Goal: Task Accomplishment & Management: Manage account settings

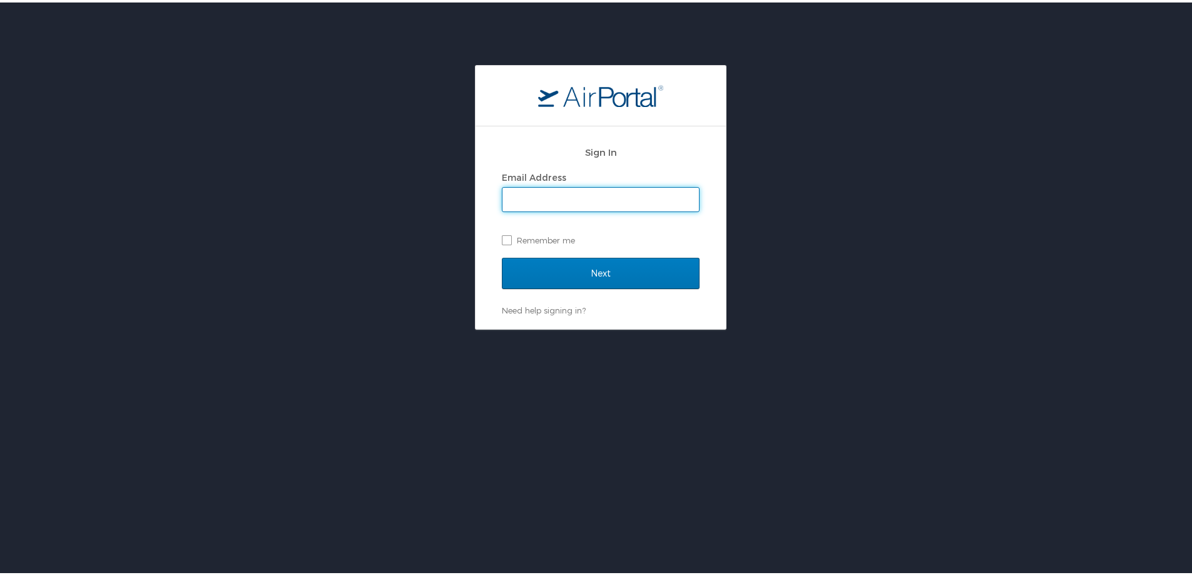
type input "susan.moon@cbtravel.com"
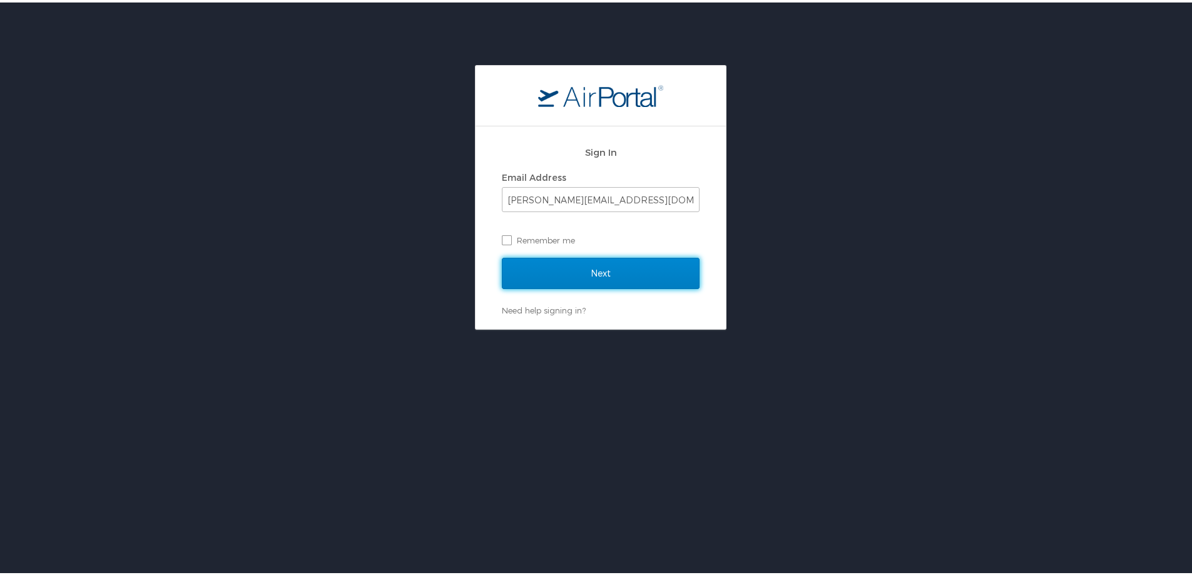
click at [576, 267] on input "Next" at bounding box center [601, 270] width 198 height 31
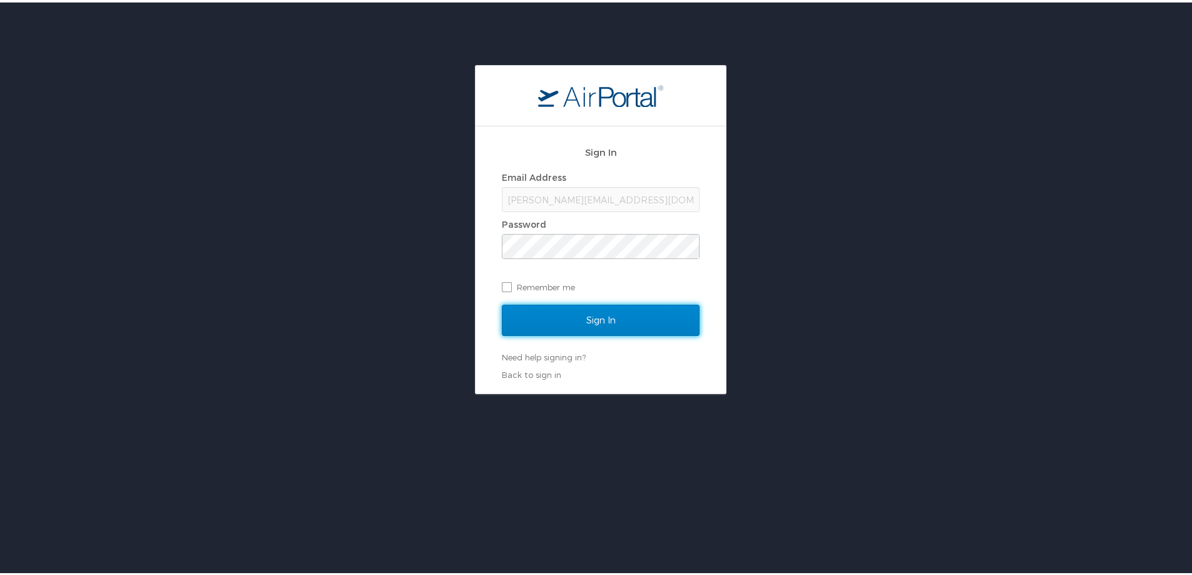
click at [593, 329] on input "Sign In" at bounding box center [601, 317] width 198 height 31
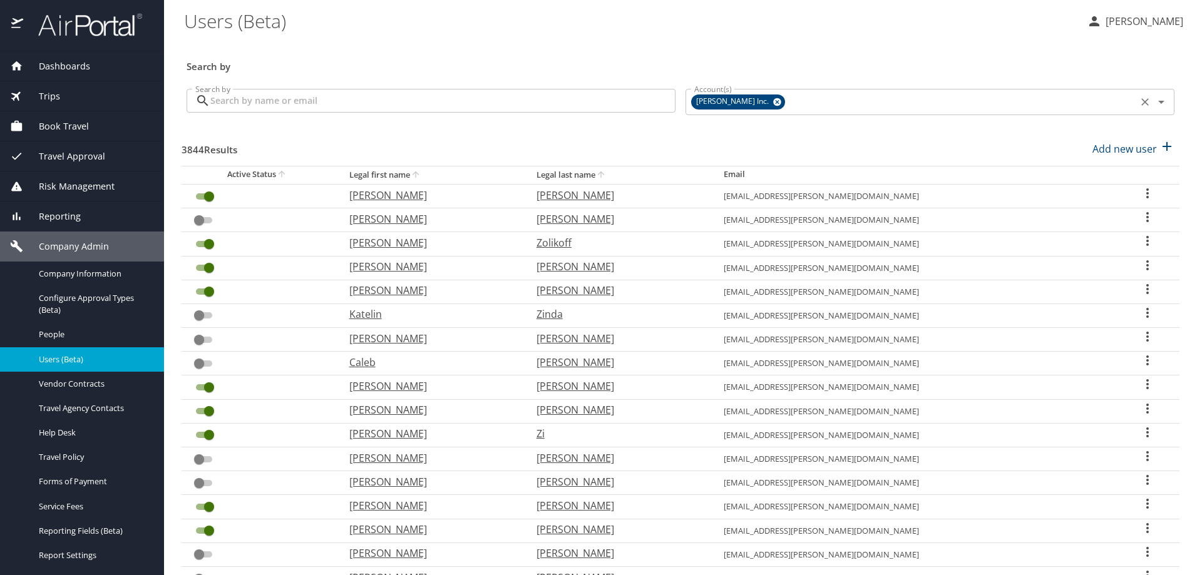
click at [773, 103] on icon at bounding box center [777, 102] width 8 height 8
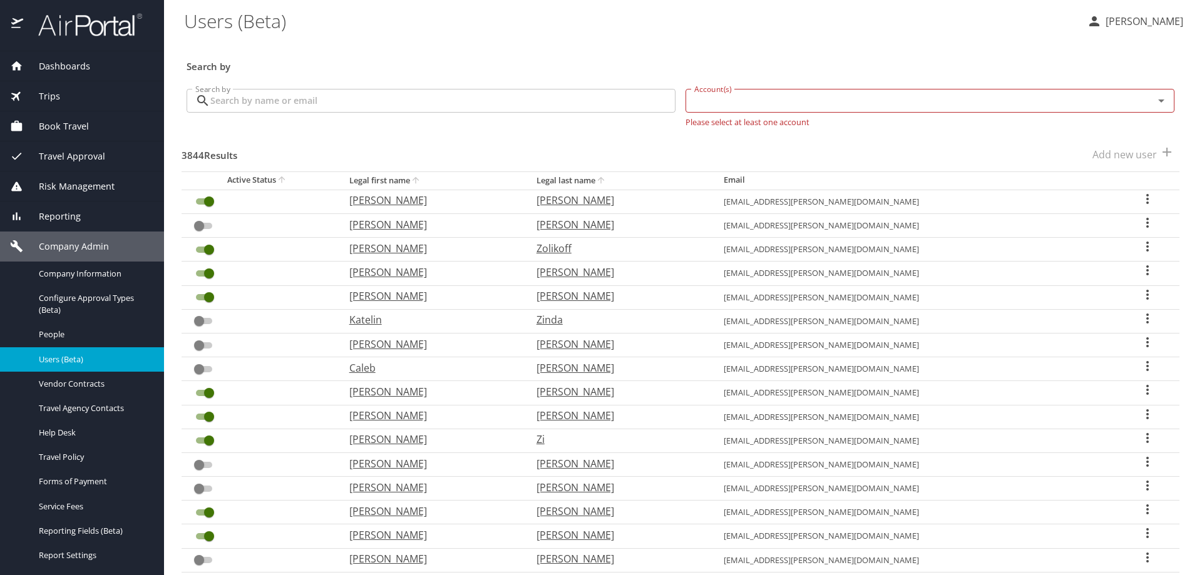
click at [732, 102] on input "Account(s)" at bounding box center [911, 101] width 444 height 16
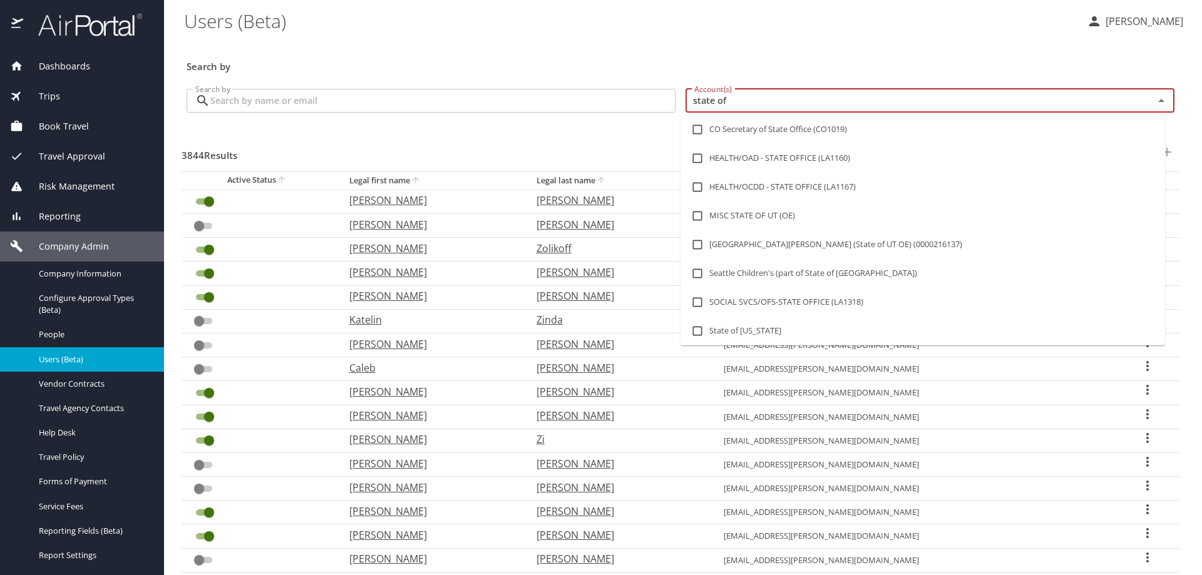
type input "state of l"
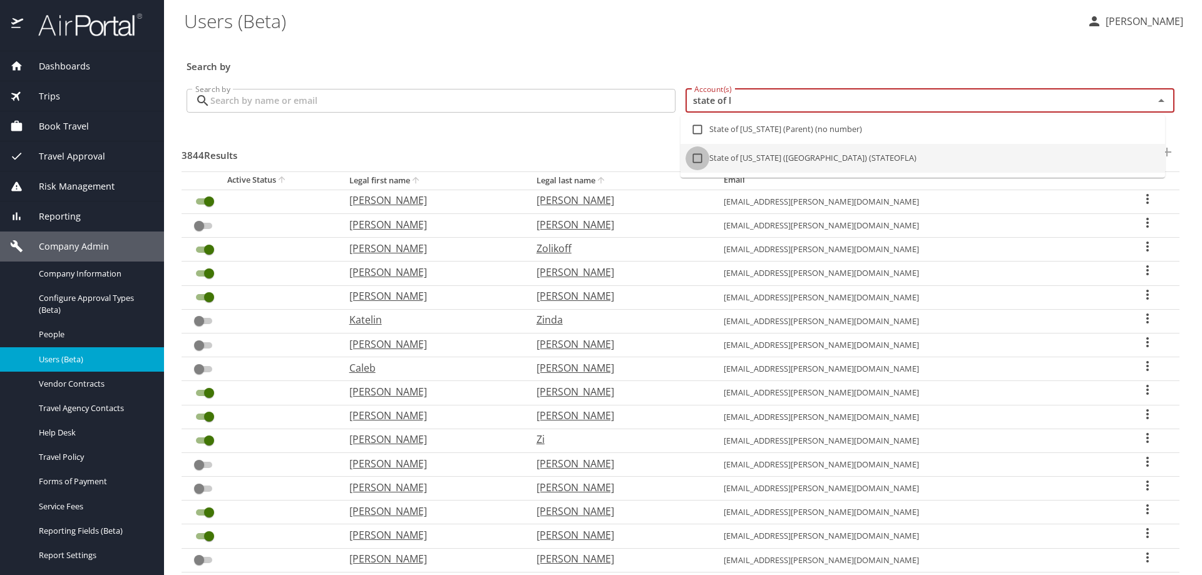
click at [697, 158] on input "checkbox" at bounding box center [697, 158] width 24 height 24
checkbox input "true"
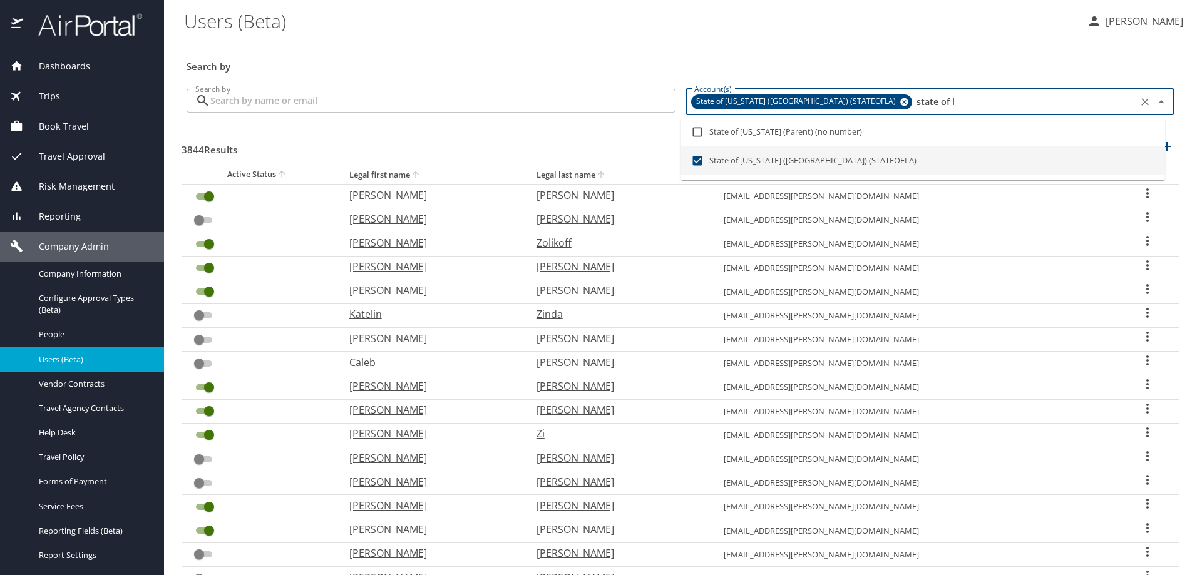
checkbox input "true"
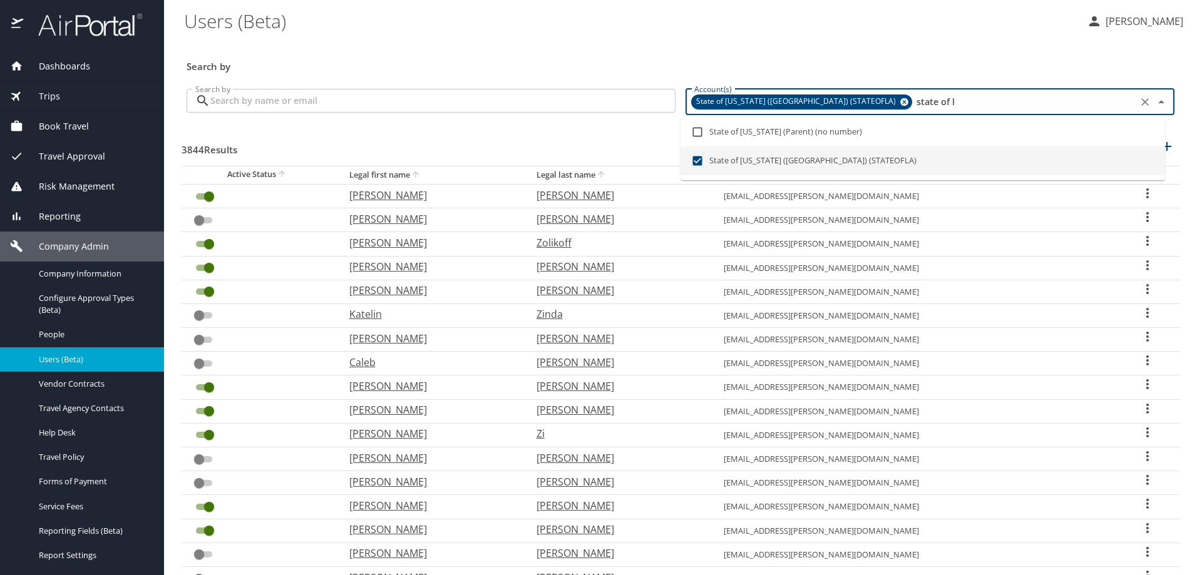
checkbox input "true"
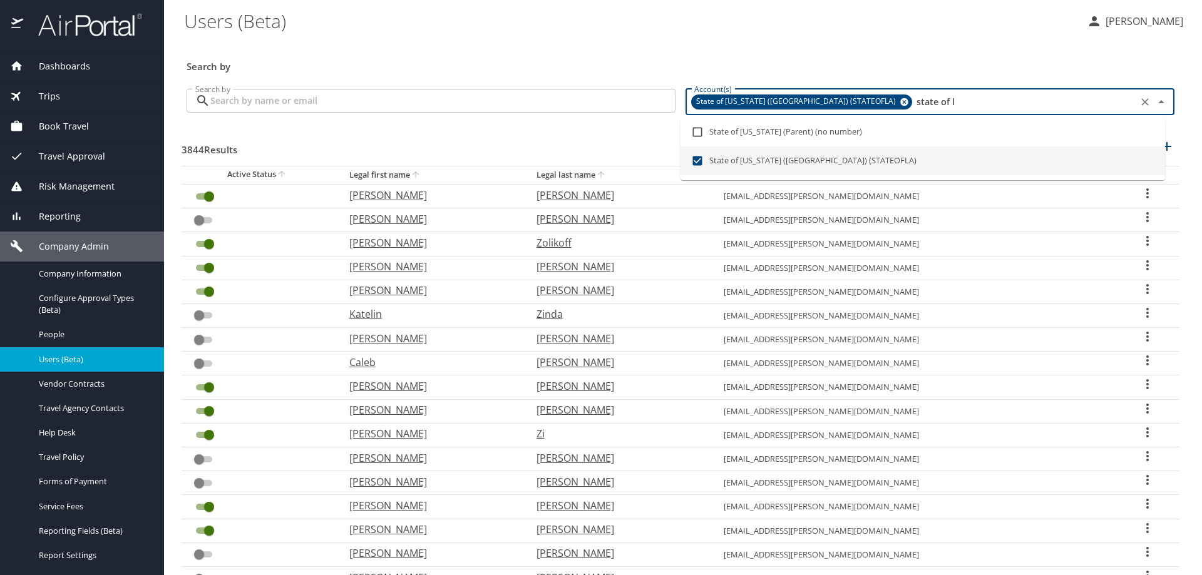
checkbox input "true"
type input "state of l"
click at [331, 96] on input "Search by" at bounding box center [442, 101] width 465 height 24
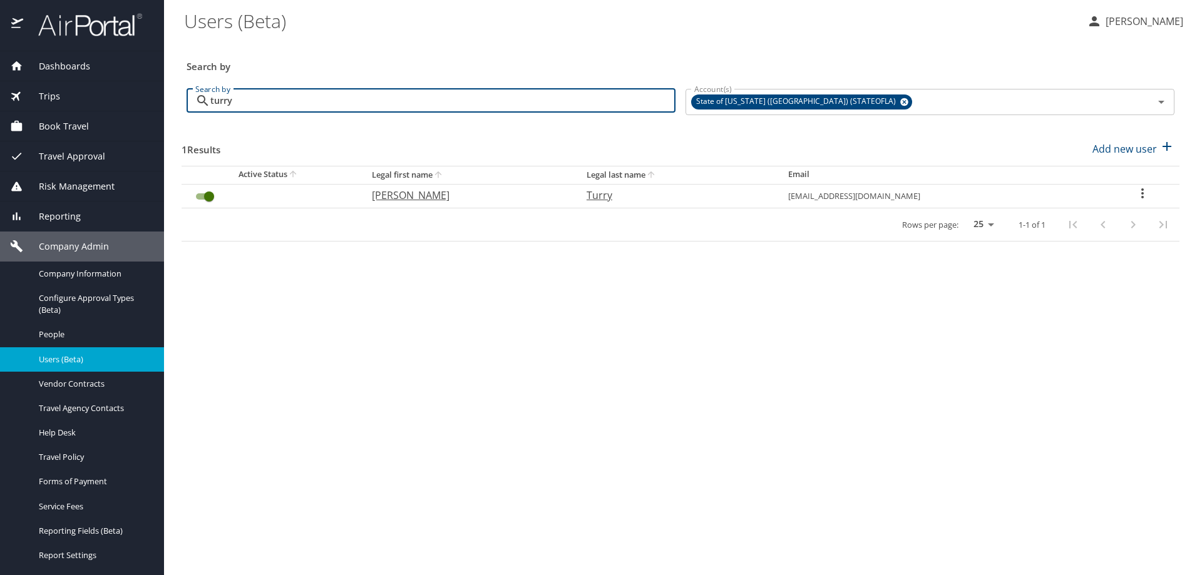
type input "turry"
click at [1137, 192] on icon "User Search Table" at bounding box center [1142, 193] width 15 height 15
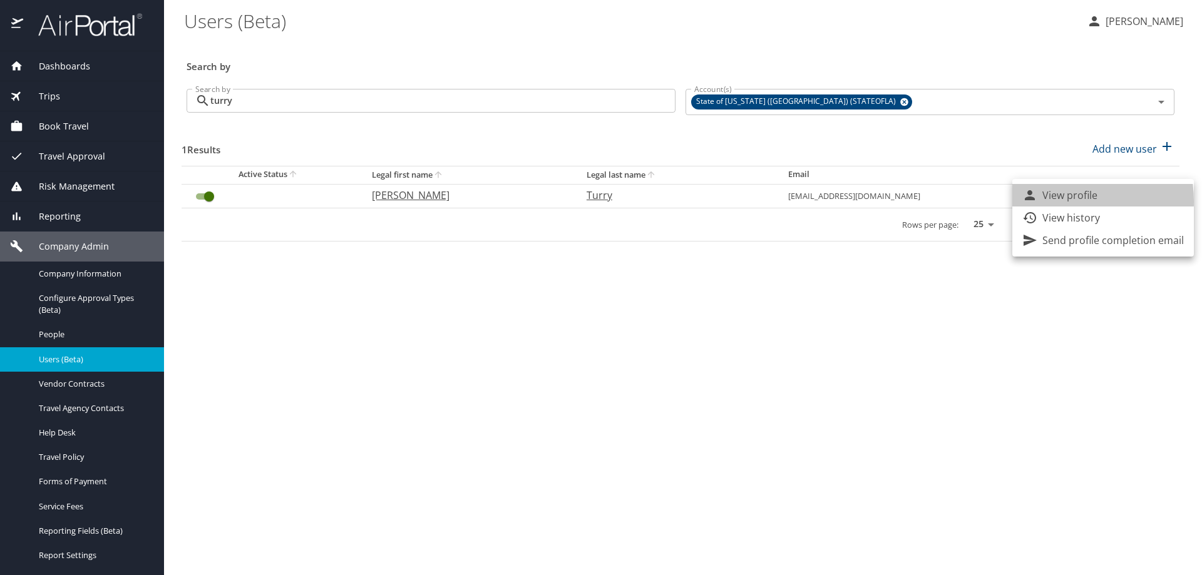
click at [1046, 202] on p "View profile" at bounding box center [1069, 195] width 55 height 15
select select "US"
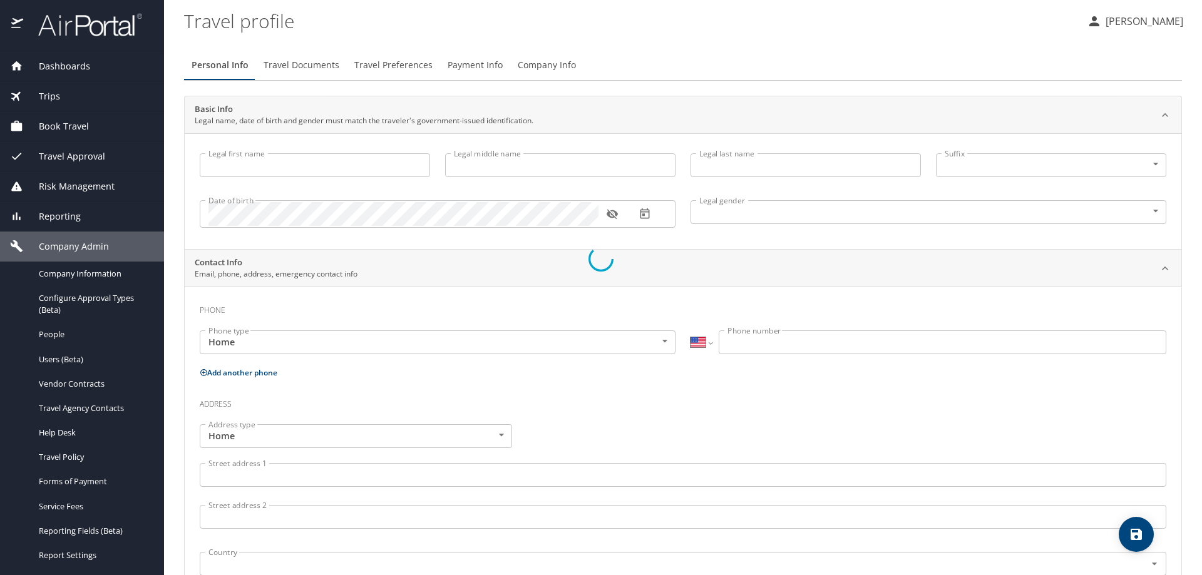
type input "Adam"
type input "Chase"
type input "Turry"
type input "Male"
select select "US"
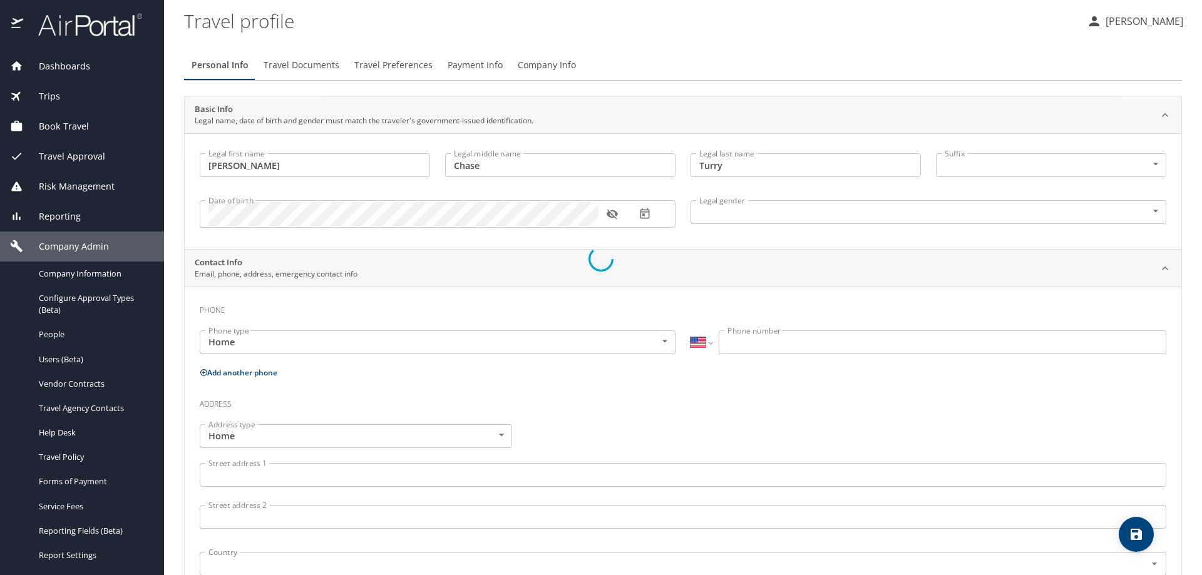
select select "US"
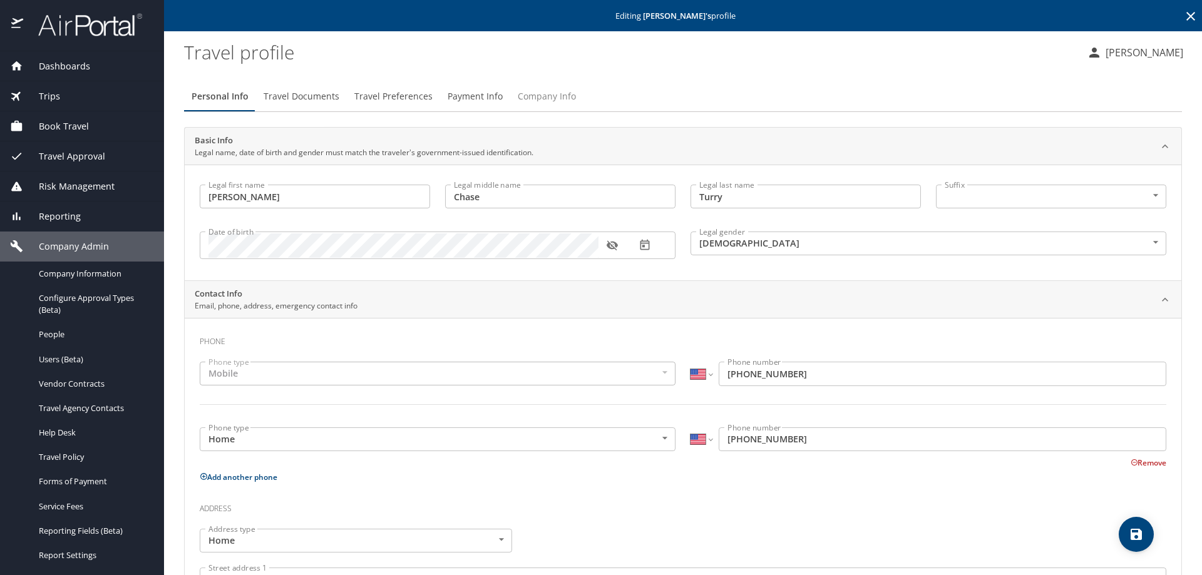
click at [537, 95] on span "Company Info" at bounding box center [547, 97] width 58 height 16
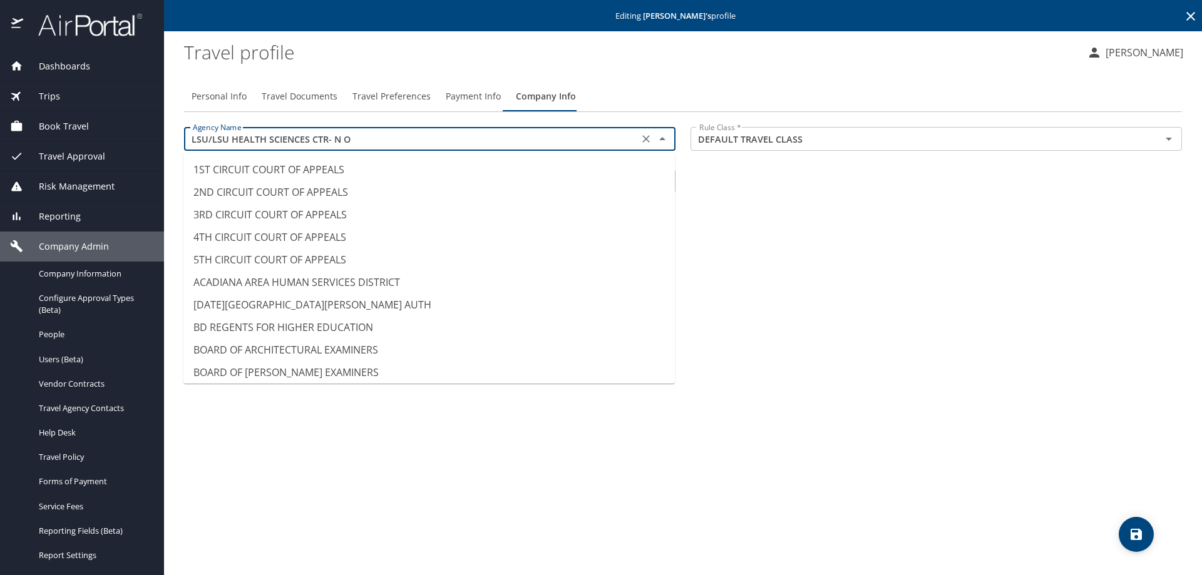
scroll to position [6110, 0]
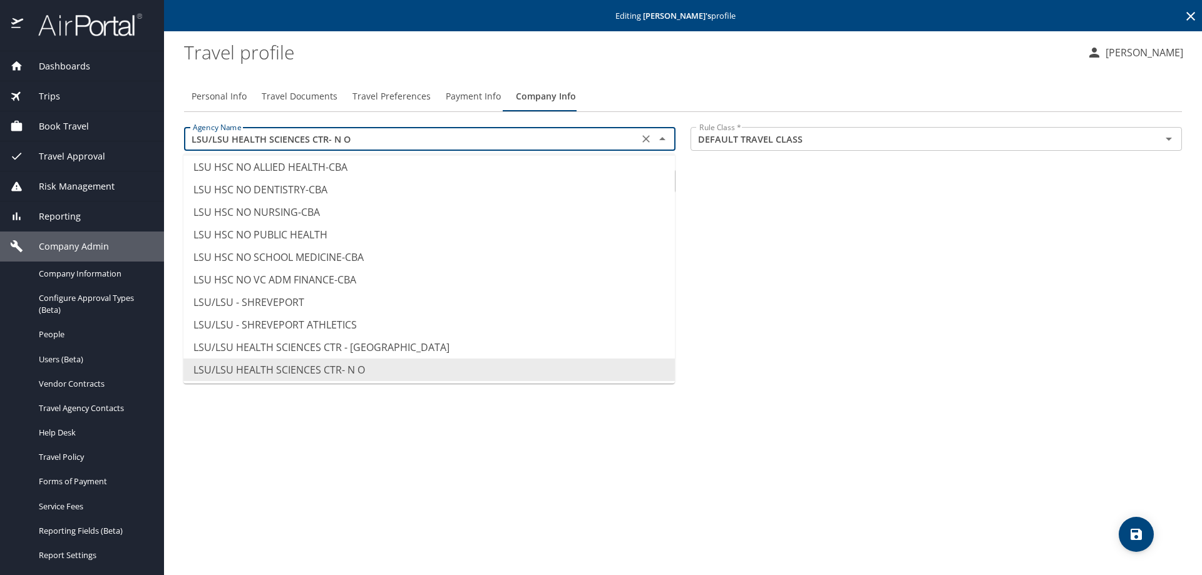
drag, startPoint x: 349, startPoint y: 141, endPoint x: 175, endPoint y: 164, distance: 175.6
click at [185, 141] on div "LSU/LSU HEALTH SCIENCES CTR- N O Agency Name" at bounding box center [429, 139] width 491 height 24
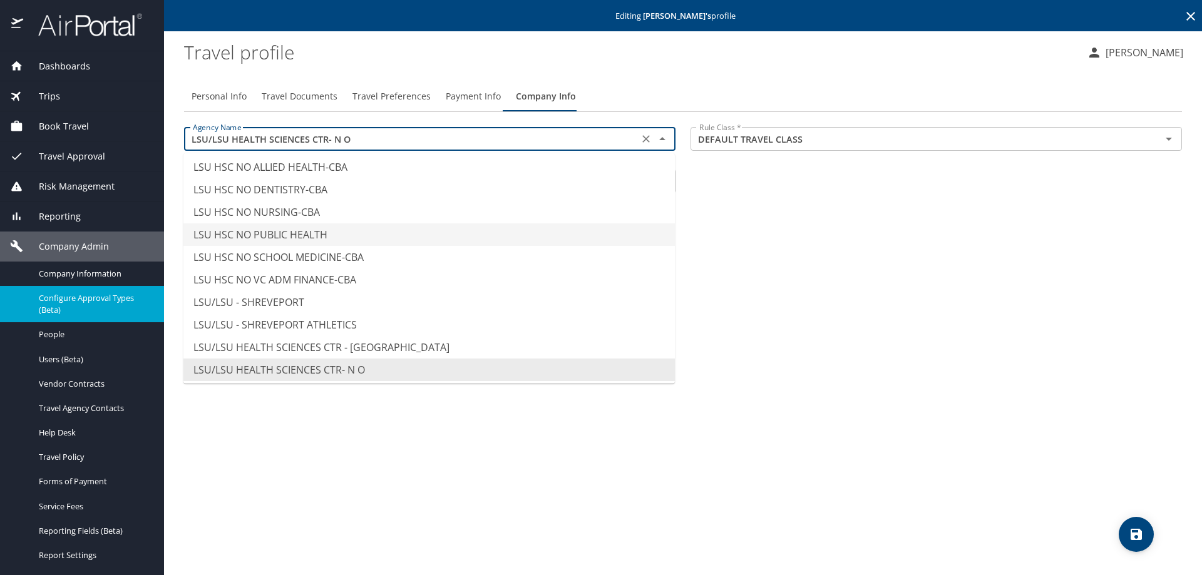
type input "LSU HSC NO PUBLIC HEALTH"
click at [91, 296] on span "Configure Approval Types (Beta)" at bounding box center [94, 304] width 110 height 24
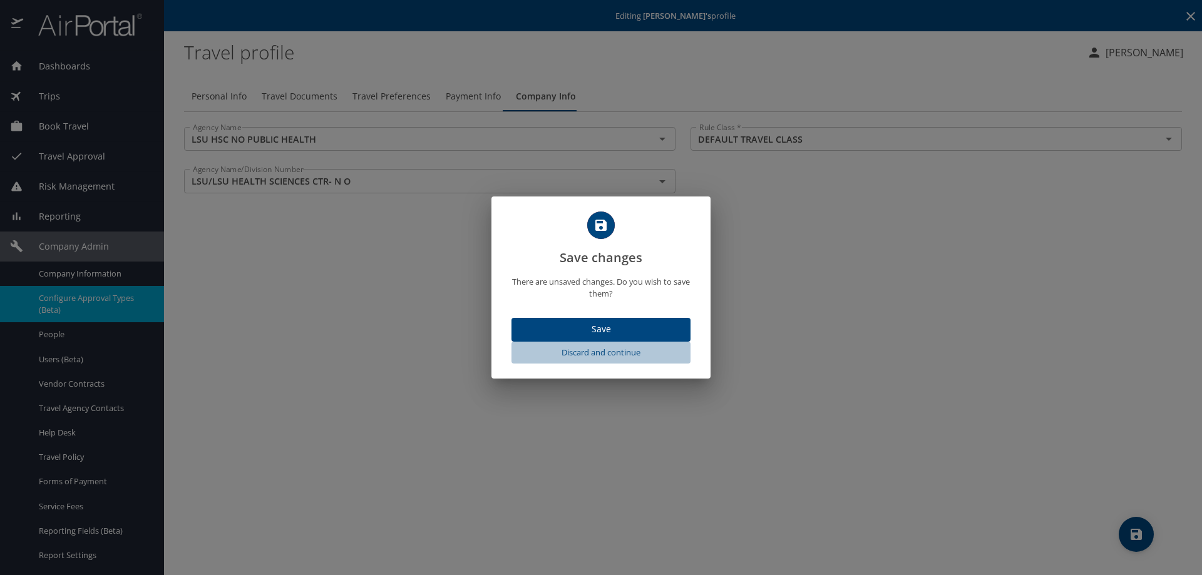
click at [588, 348] on span "Discard and continue" at bounding box center [600, 353] width 169 height 14
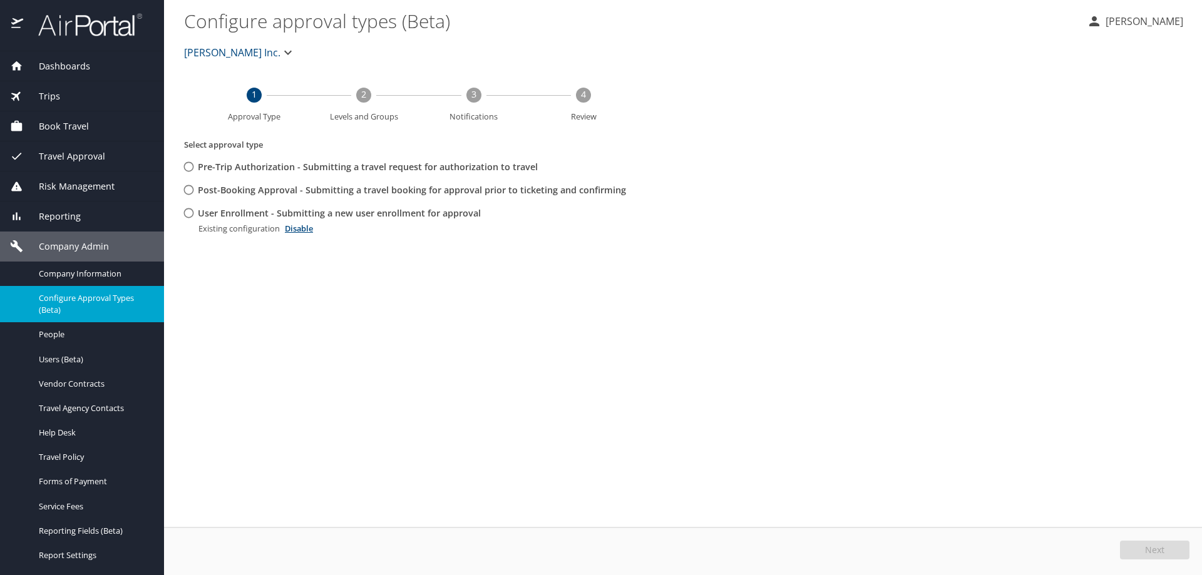
click at [190, 190] on input "Post-Booking Approval - Submitting a travel booking for approval prior to ticke…" at bounding box center [188, 189] width 23 height 23
radio input "true"
click at [227, 48] on span "[PERSON_NAME] Inc." at bounding box center [232, 53] width 96 height 18
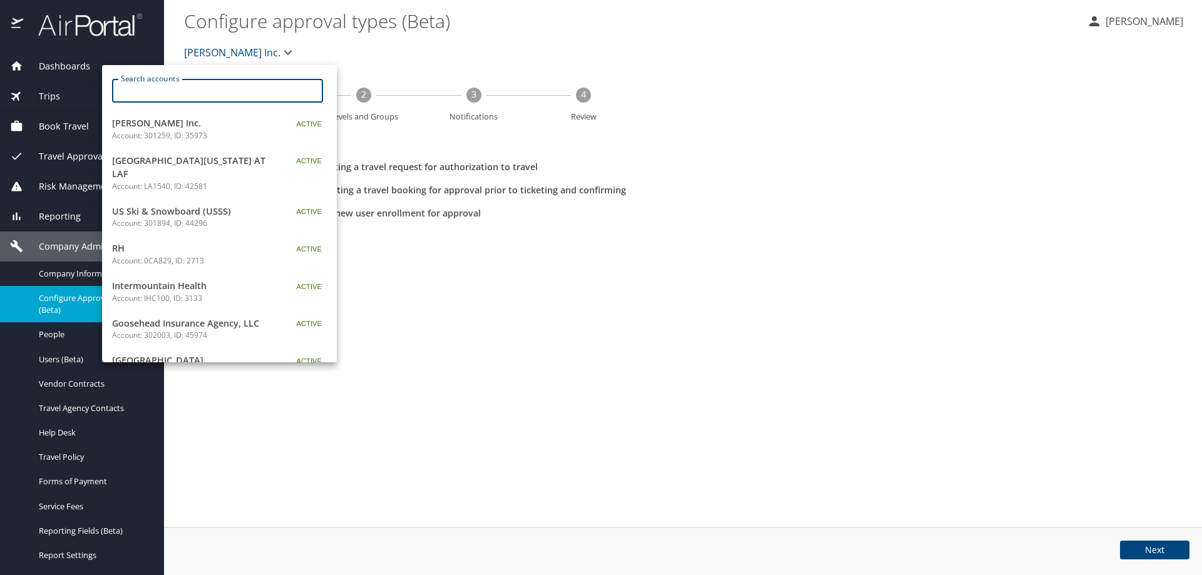
click at [221, 82] on input "Search accounts" at bounding box center [221, 91] width 203 height 24
paste input "LSU/LSU HEALTH SCIENCES CTR- N O"
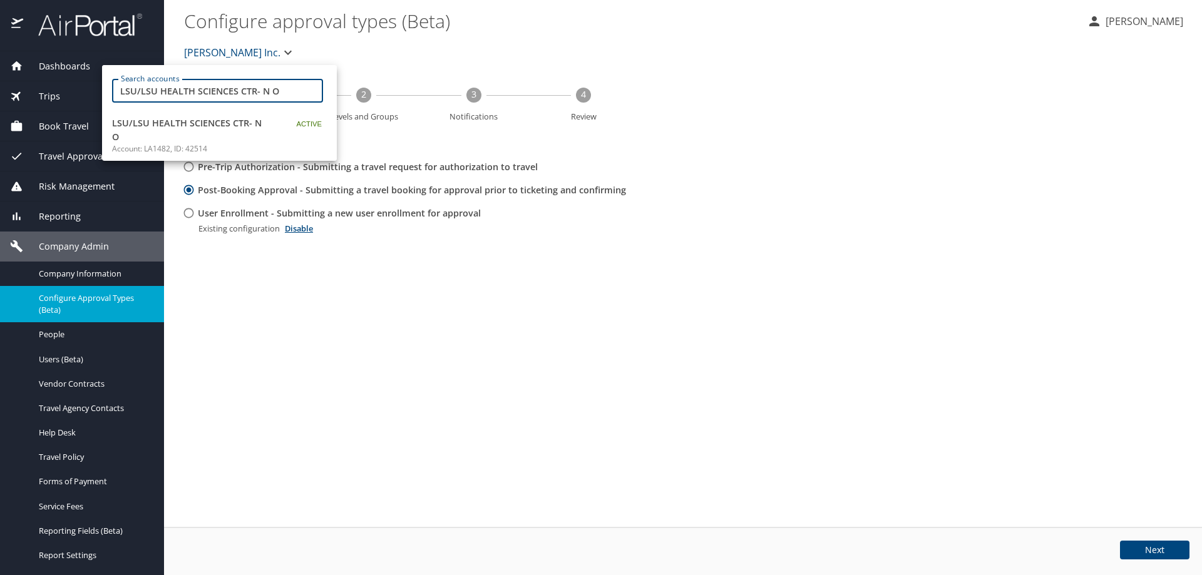
type input "LSU/LSU HEALTH SCIENCES CTR- N O"
click at [223, 125] on span "LSU/LSU HEALTH SCIENCES CTR- N O" at bounding box center [190, 129] width 156 height 27
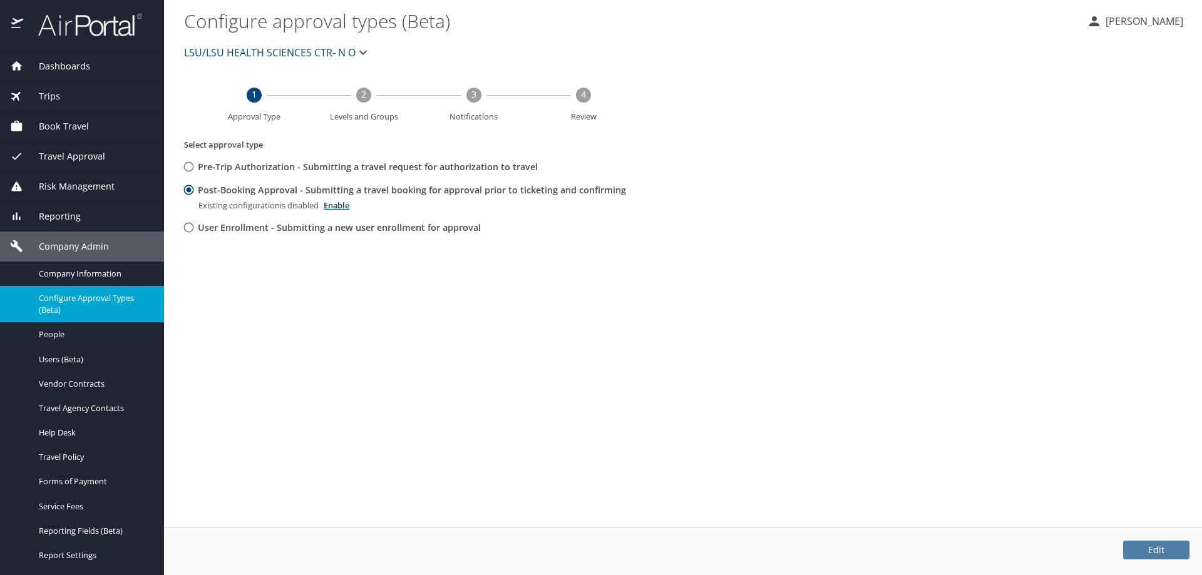
click at [1143, 550] on button "Edit" at bounding box center [1156, 550] width 66 height 19
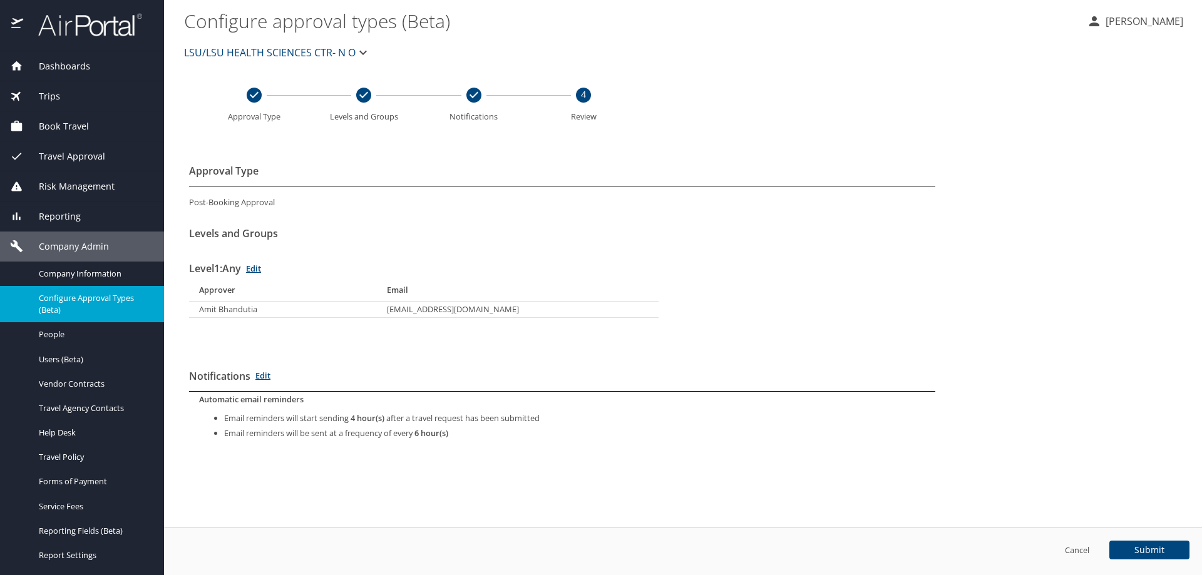
click at [362, 54] on icon "button" at bounding box center [363, 52] width 15 height 15
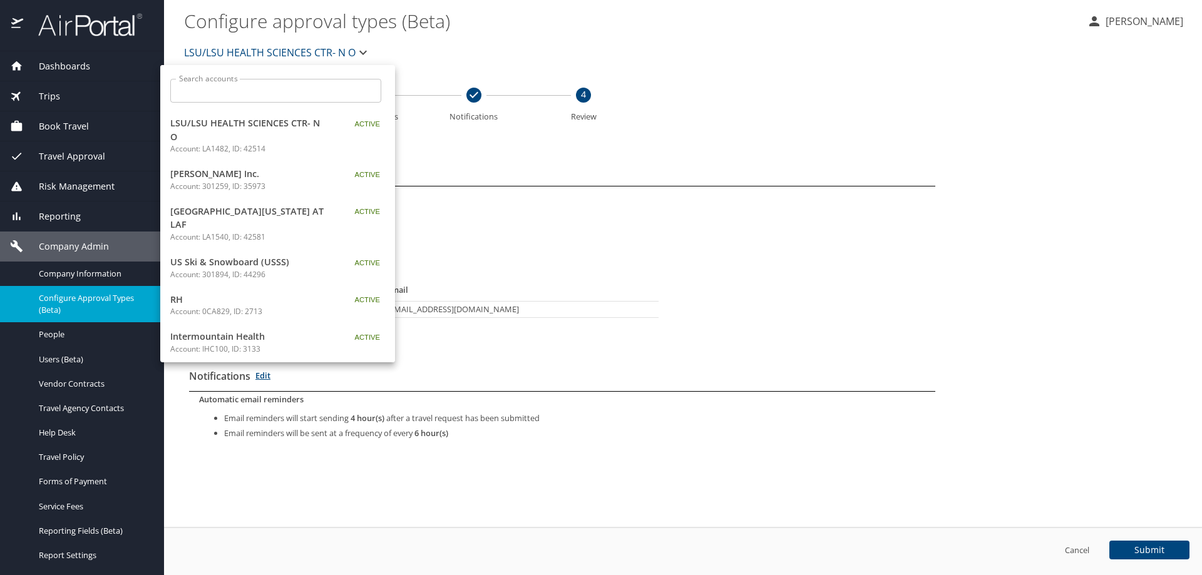
click at [699, 46] on div at bounding box center [601, 287] width 1202 height 575
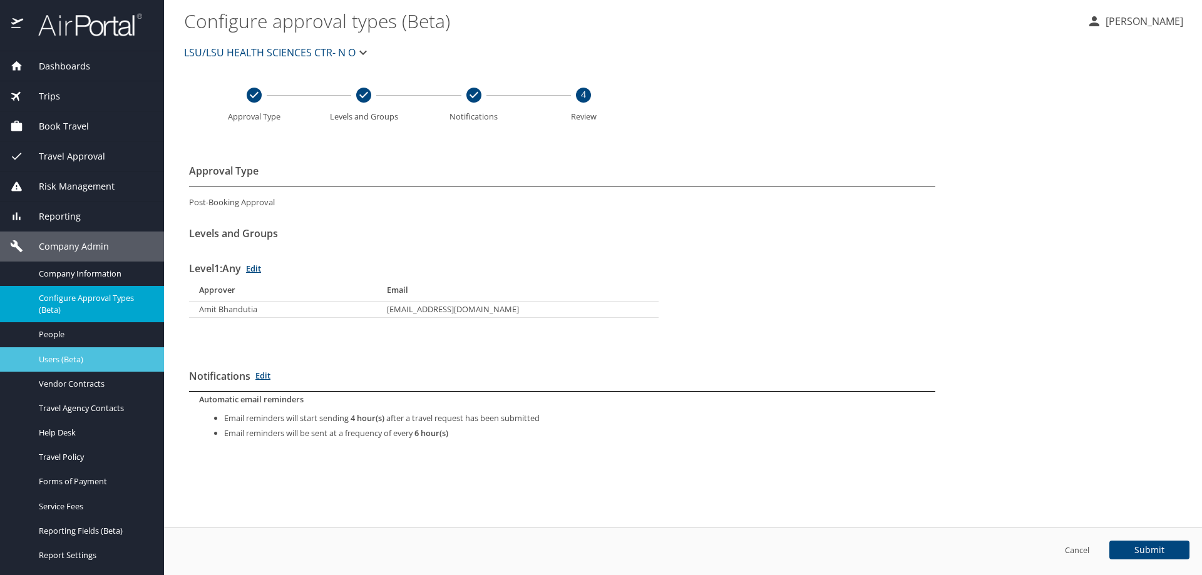
click at [53, 360] on span "Users (Beta)" at bounding box center [94, 360] width 110 height 12
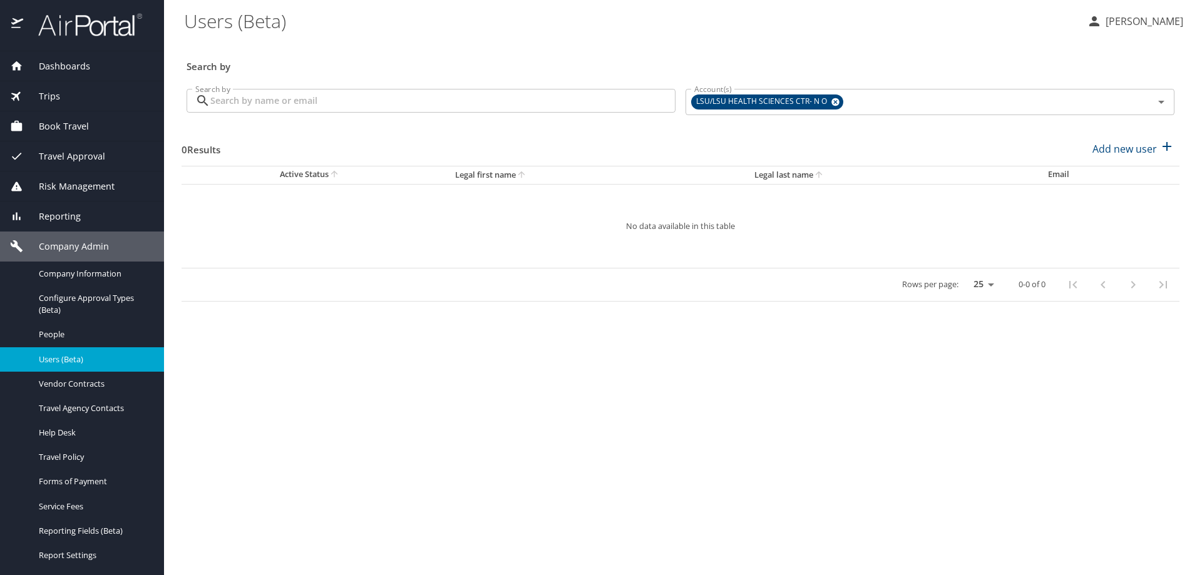
click at [399, 99] on input "Search by" at bounding box center [442, 101] width 465 height 24
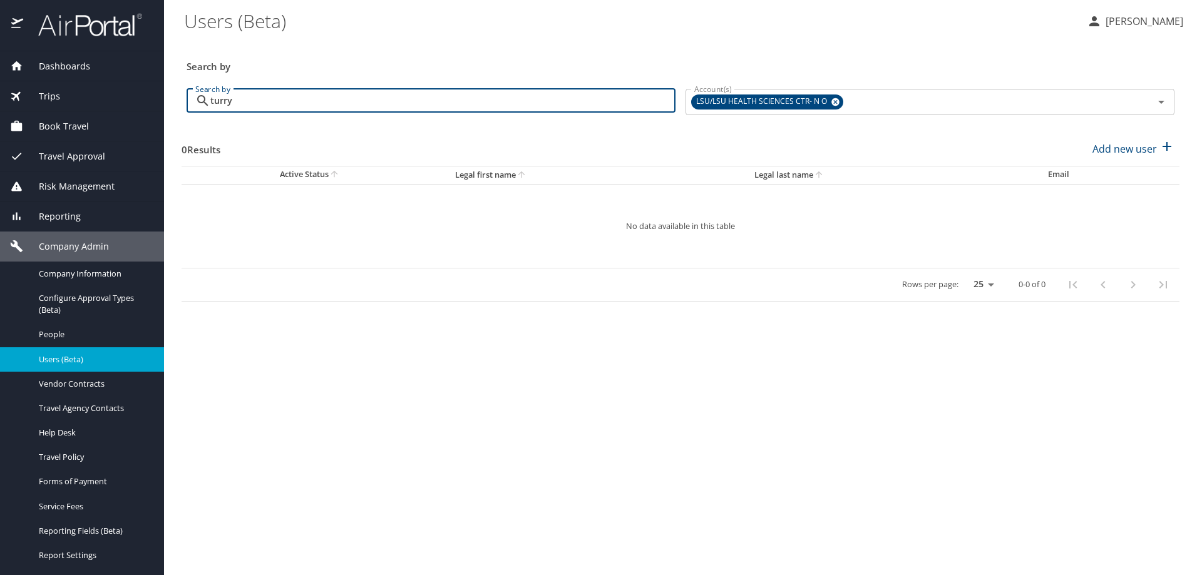
type input "turry"
click at [284, 98] on input "turry" at bounding box center [442, 101] width 465 height 24
drag, startPoint x: 237, startPoint y: 104, endPoint x: 178, endPoint y: 103, distance: 59.5
click at [178, 103] on main "Users (Beta) SUSAN MOON Search by Search by turry Search by Account(s) LSU/LSU …" at bounding box center [683, 287] width 1038 height 575
click at [254, 105] on input "turry" at bounding box center [442, 101] width 465 height 24
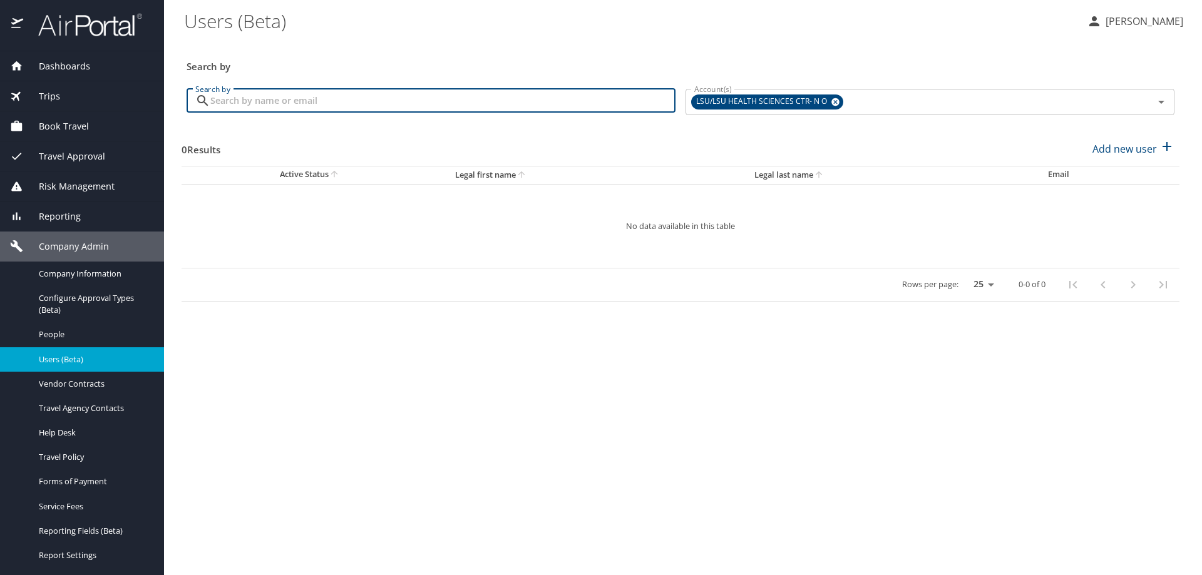
click at [320, 103] on input "Search by" at bounding box center [442, 101] width 465 height 24
type input "turry"
click at [838, 103] on icon at bounding box center [835, 102] width 9 height 14
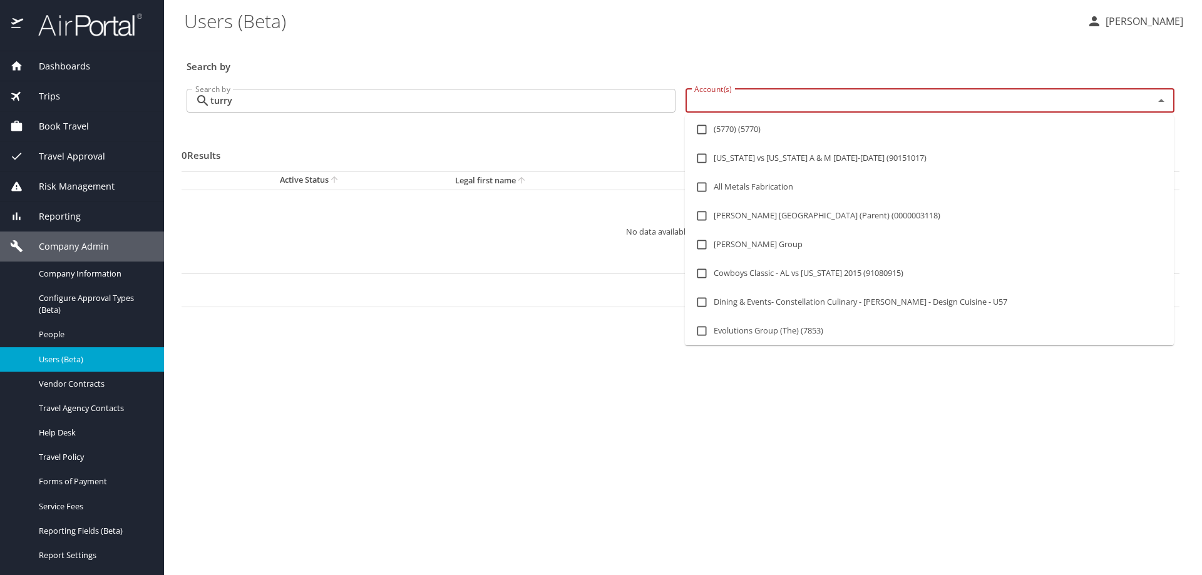
click at [835, 101] on input "Account(s)" at bounding box center [911, 101] width 444 height 16
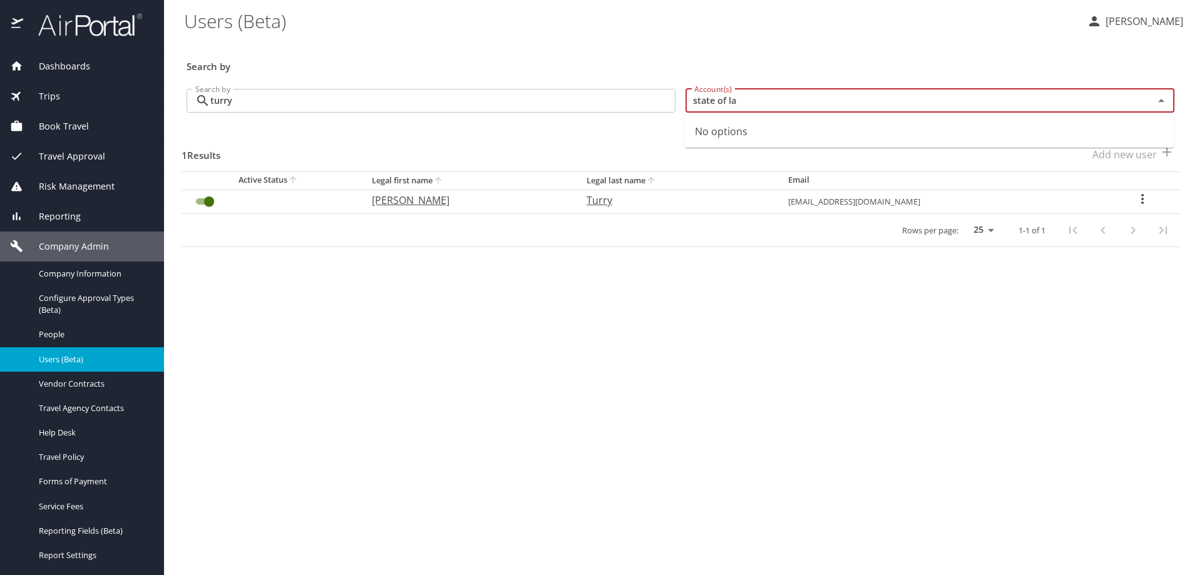
type input "state of l"
click at [702, 156] on input "checkbox" at bounding box center [702, 158] width 24 height 24
checkbox input "true"
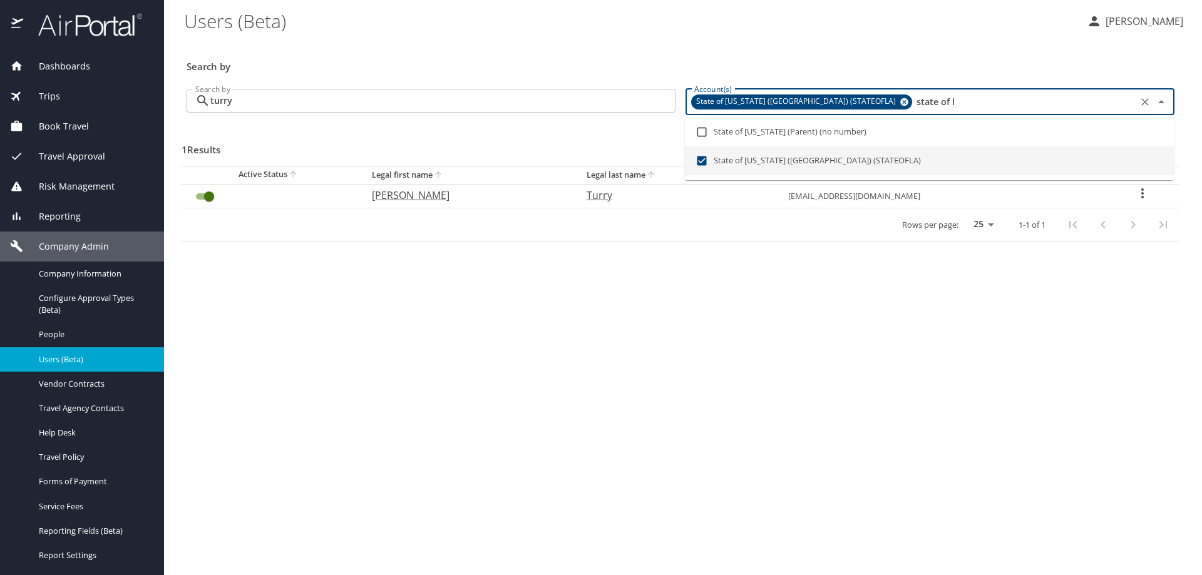
type input "state of l"
click at [1137, 192] on icon "User Search Table" at bounding box center [1142, 193] width 15 height 15
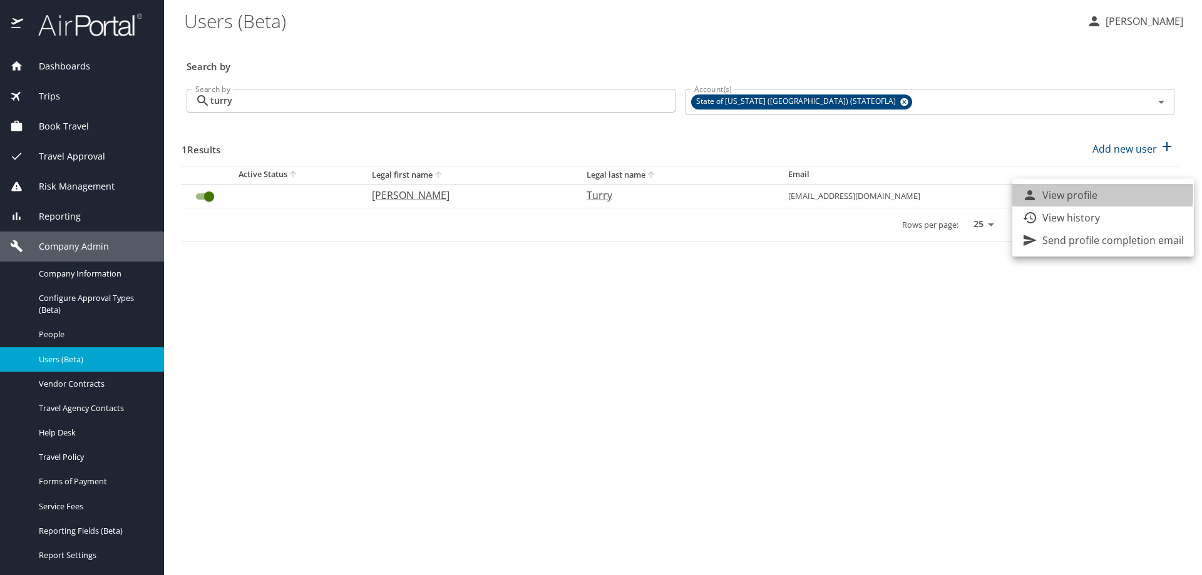
click at [1085, 193] on p "View profile" at bounding box center [1069, 195] width 55 height 15
select select "US"
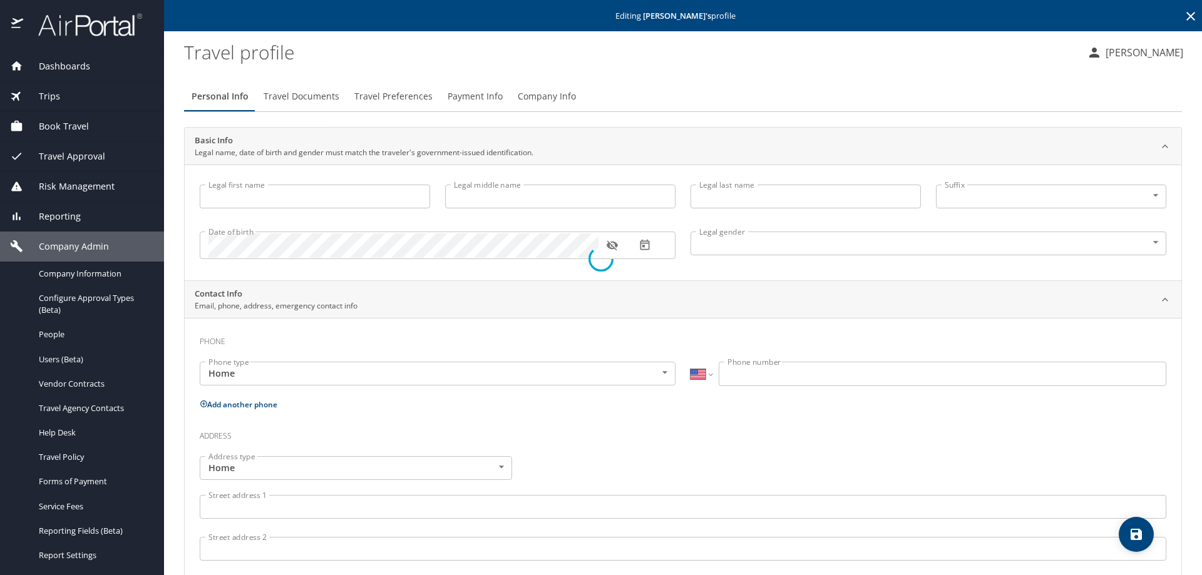
type input "Adam"
type input "Chase"
type input "Turry"
type input "Male"
select select "US"
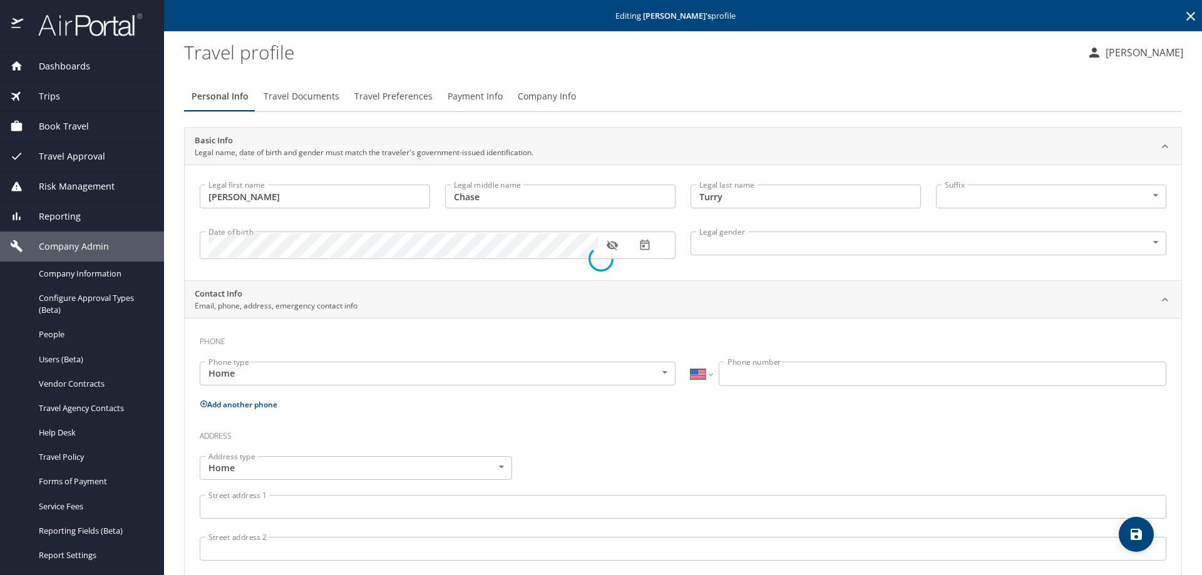
select select "US"
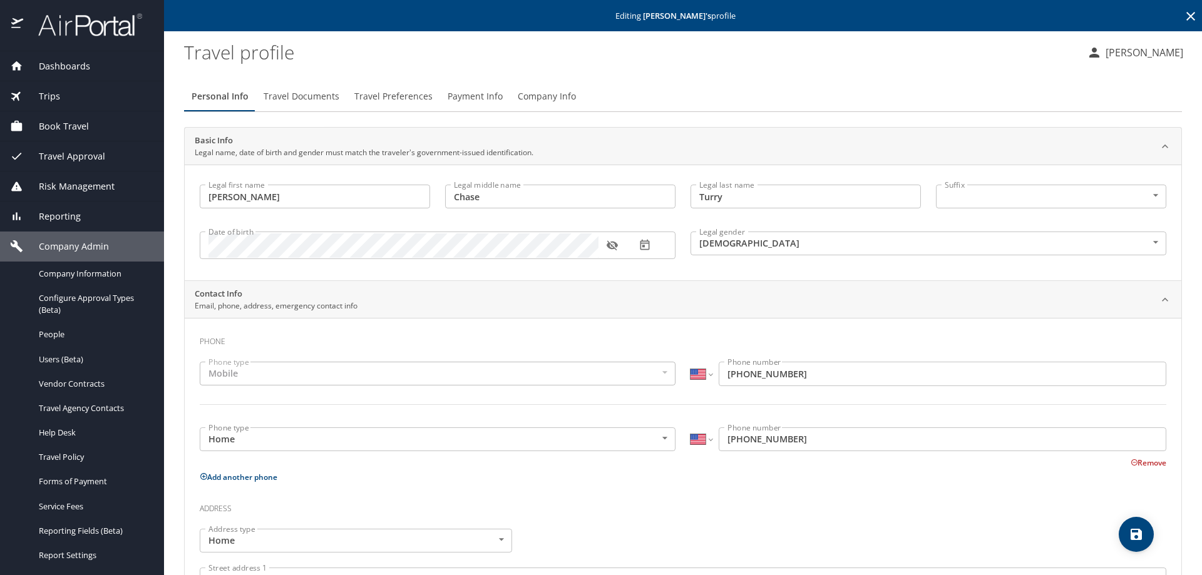
click at [454, 95] on span "Payment Info" at bounding box center [475, 97] width 55 height 16
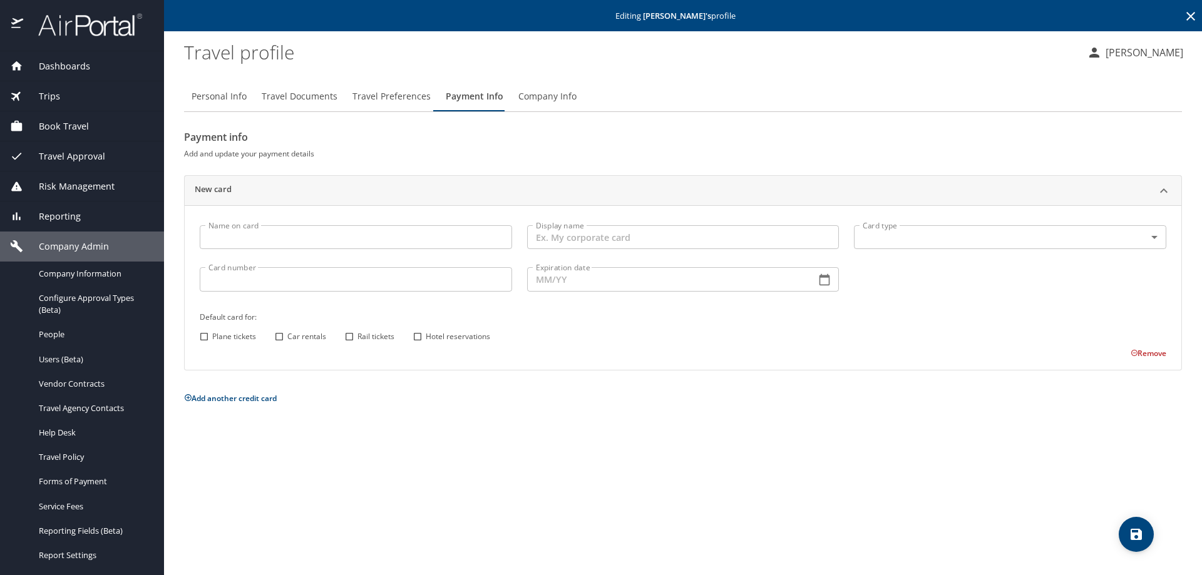
click at [535, 98] on span "Company Info" at bounding box center [547, 97] width 58 height 16
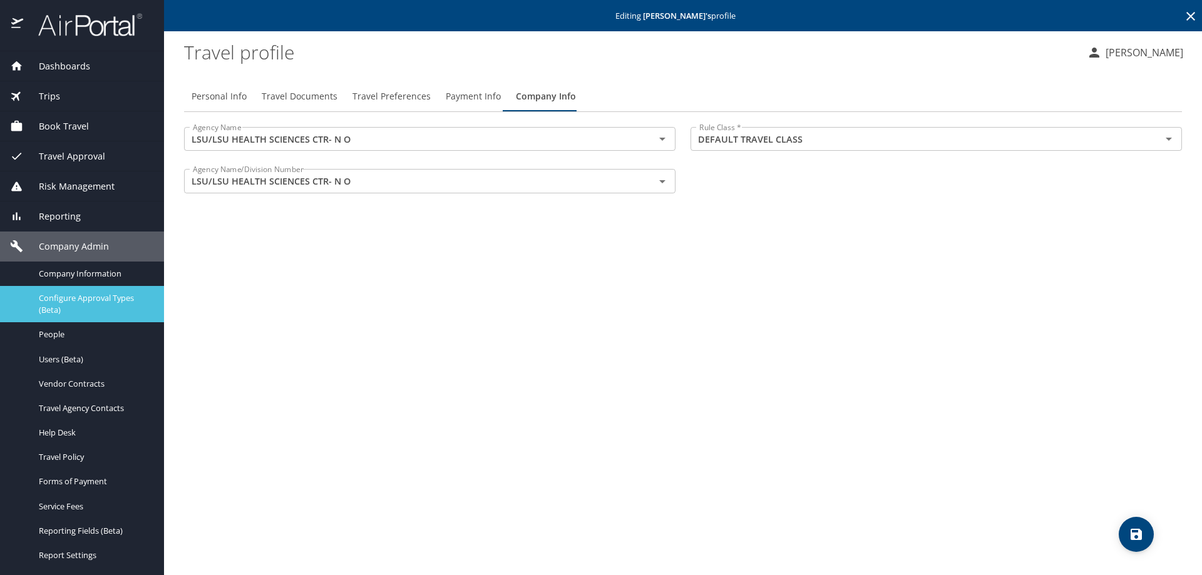
click at [60, 305] on span "Configure Approval Types (Beta)" at bounding box center [94, 304] width 110 height 24
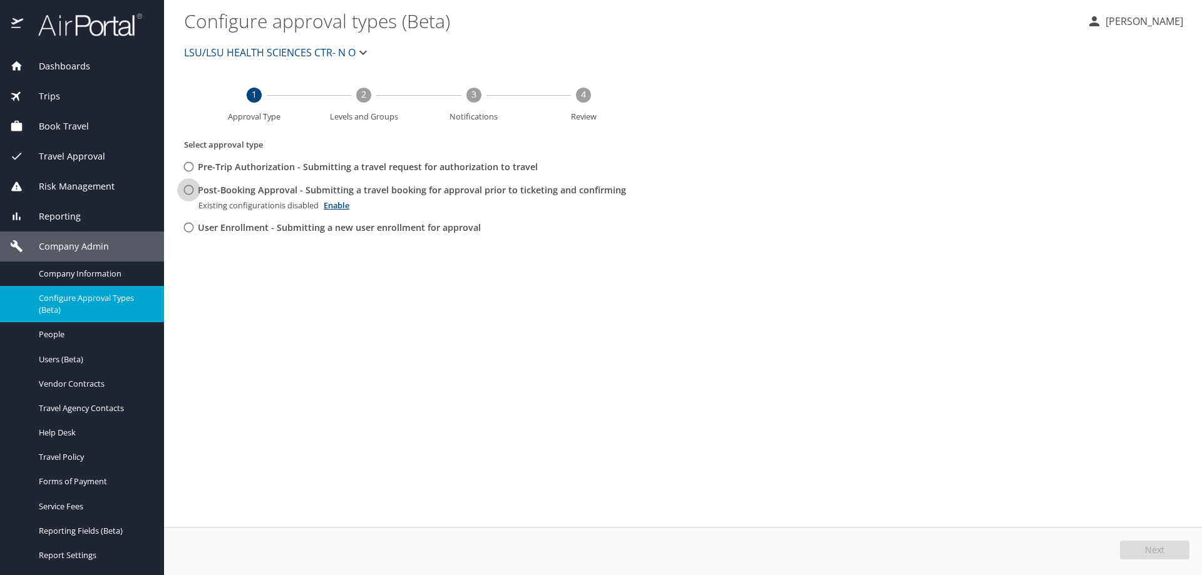
click at [190, 191] on input "Post-Booking Approval - Submitting a travel booking for approval prior to ticke…" at bounding box center [188, 189] width 23 height 23
radio input "true"
click at [1146, 550] on button "Edit" at bounding box center [1156, 550] width 66 height 19
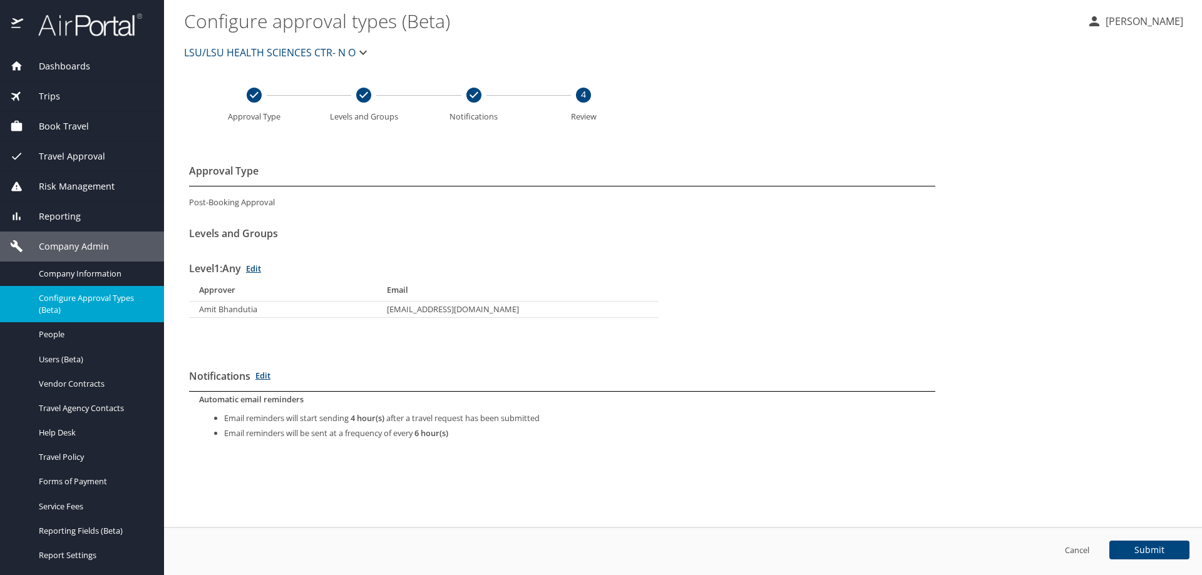
click at [47, 214] on span "Reporting" at bounding box center [52, 217] width 58 height 14
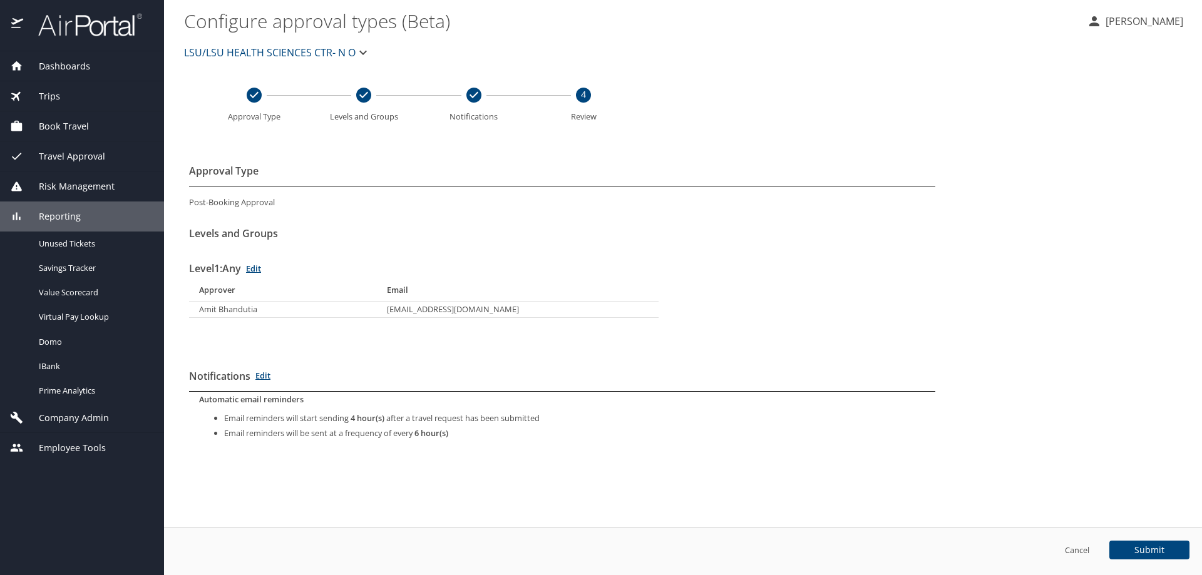
drag, startPoint x: 55, startPoint y: 341, endPoint x: 583, endPoint y: 279, distance: 531.3
click at [583, 279] on th "Email" at bounding box center [518, 290] width 282 height 23
click at [82, 420] on span "Company Admin" at bounding box center [66, 418] width 86 height 14
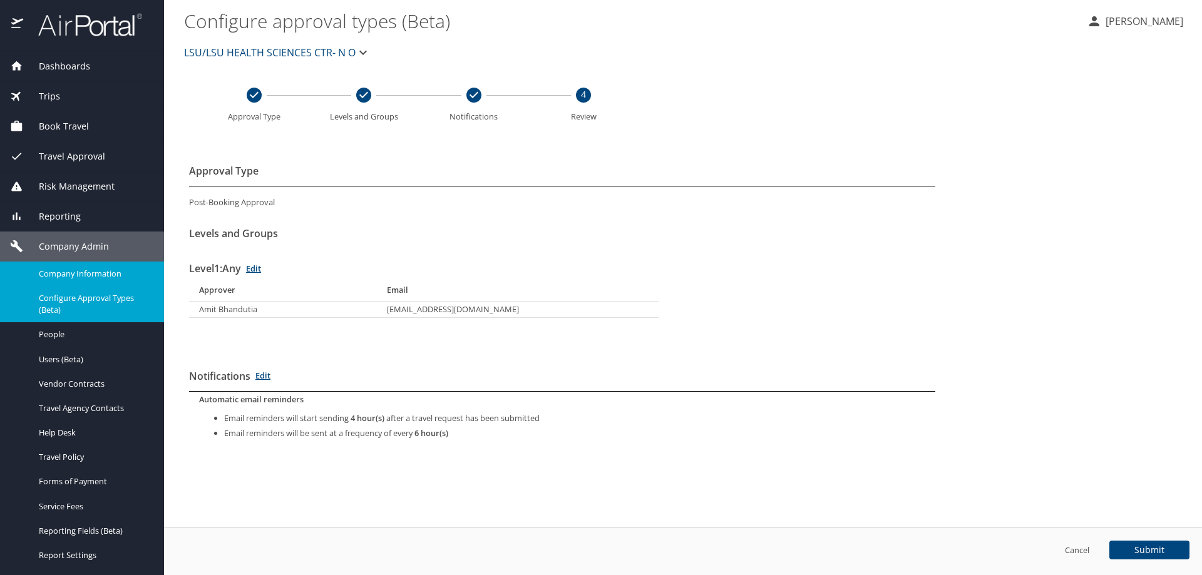
click at [77, 273] on span "Company Information" at bounding box center [94, 274] width 110 height 12
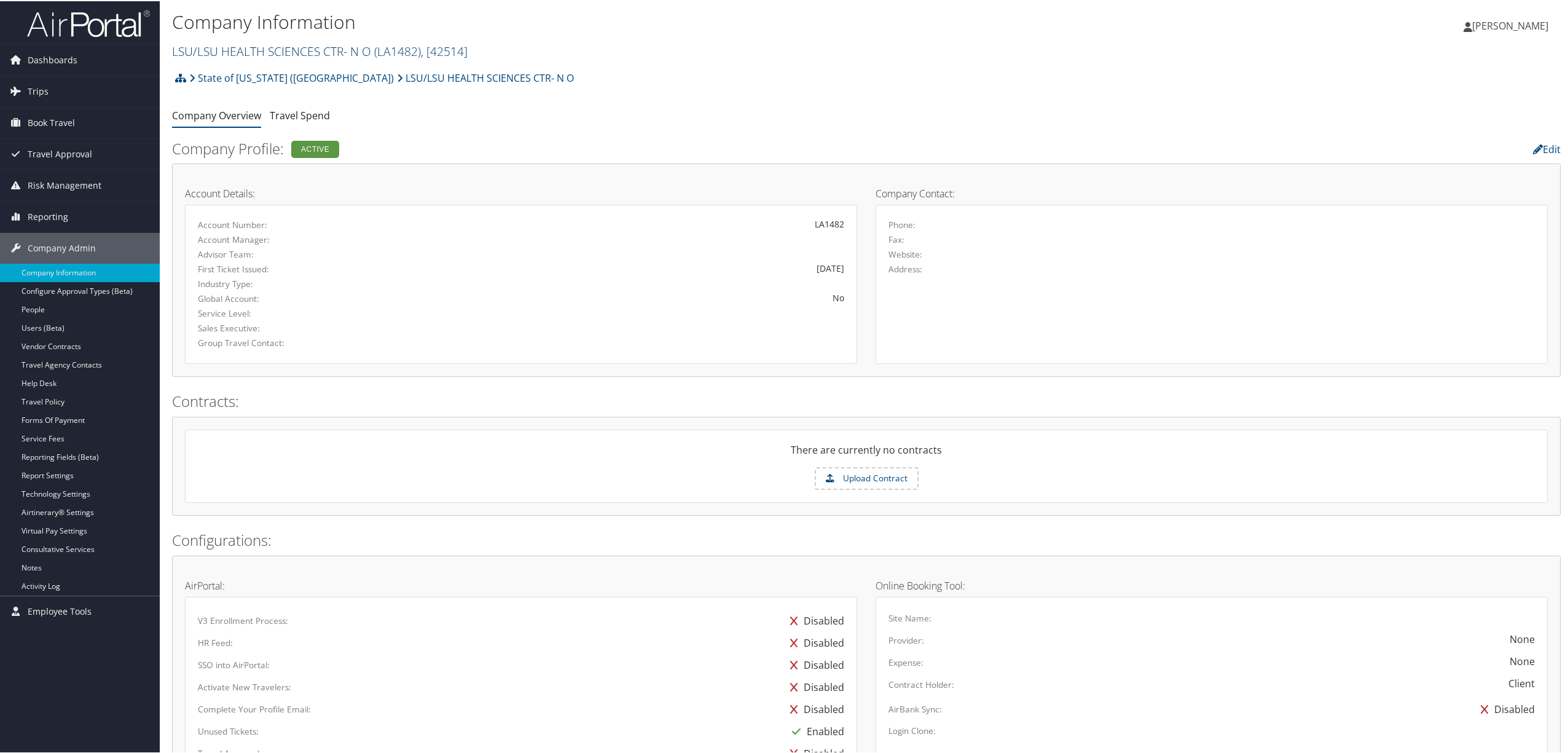
click at [458, 48] on span ", [ 42514 ]" at bounding box center [445, 50] width 47 height 17
click at [212, 65] on input "search" at bounding box center [253, 73] width 162 height 23
type input "rimini"
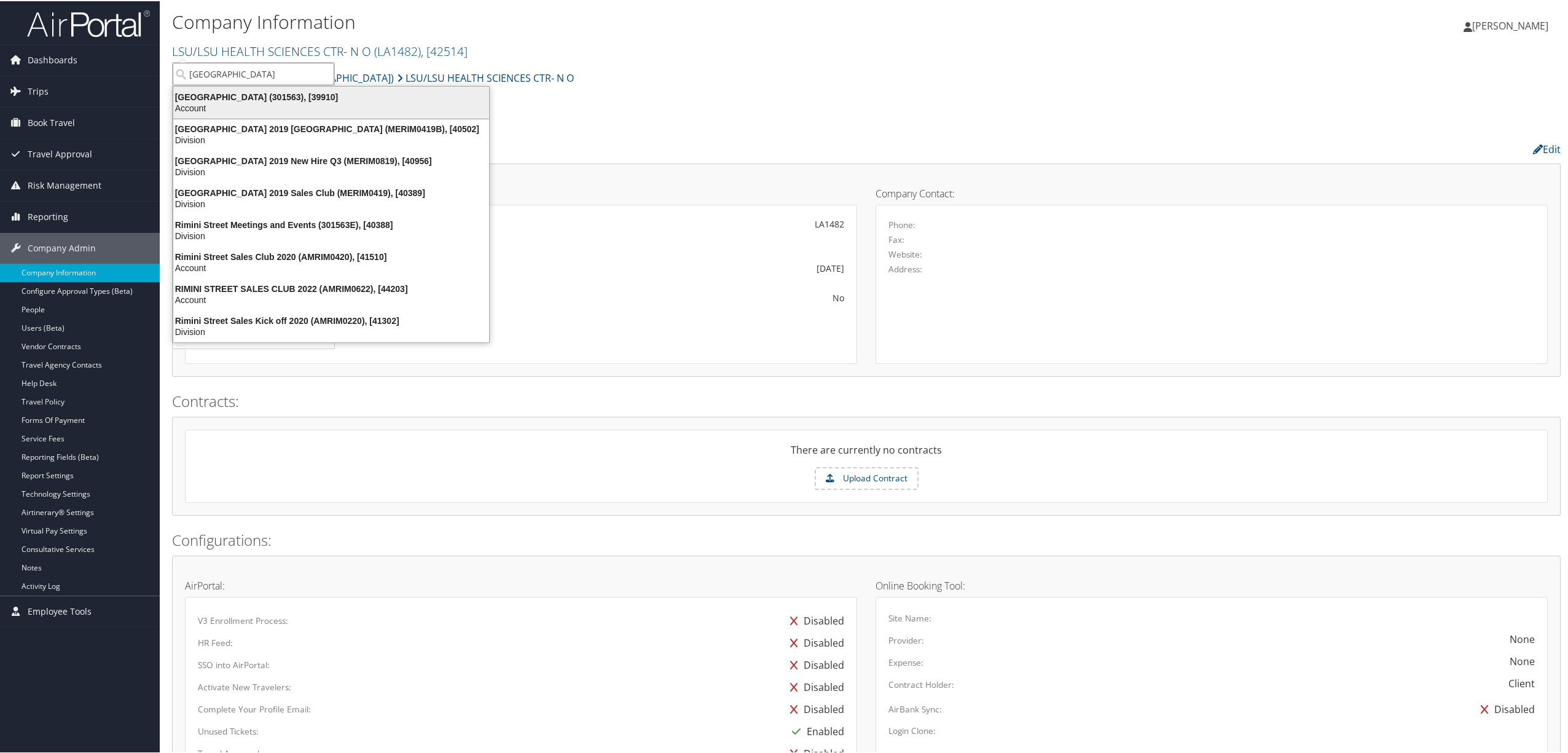
click at [226, 104] on div "Account" at bounding box center [331, 106] width 331 height 11
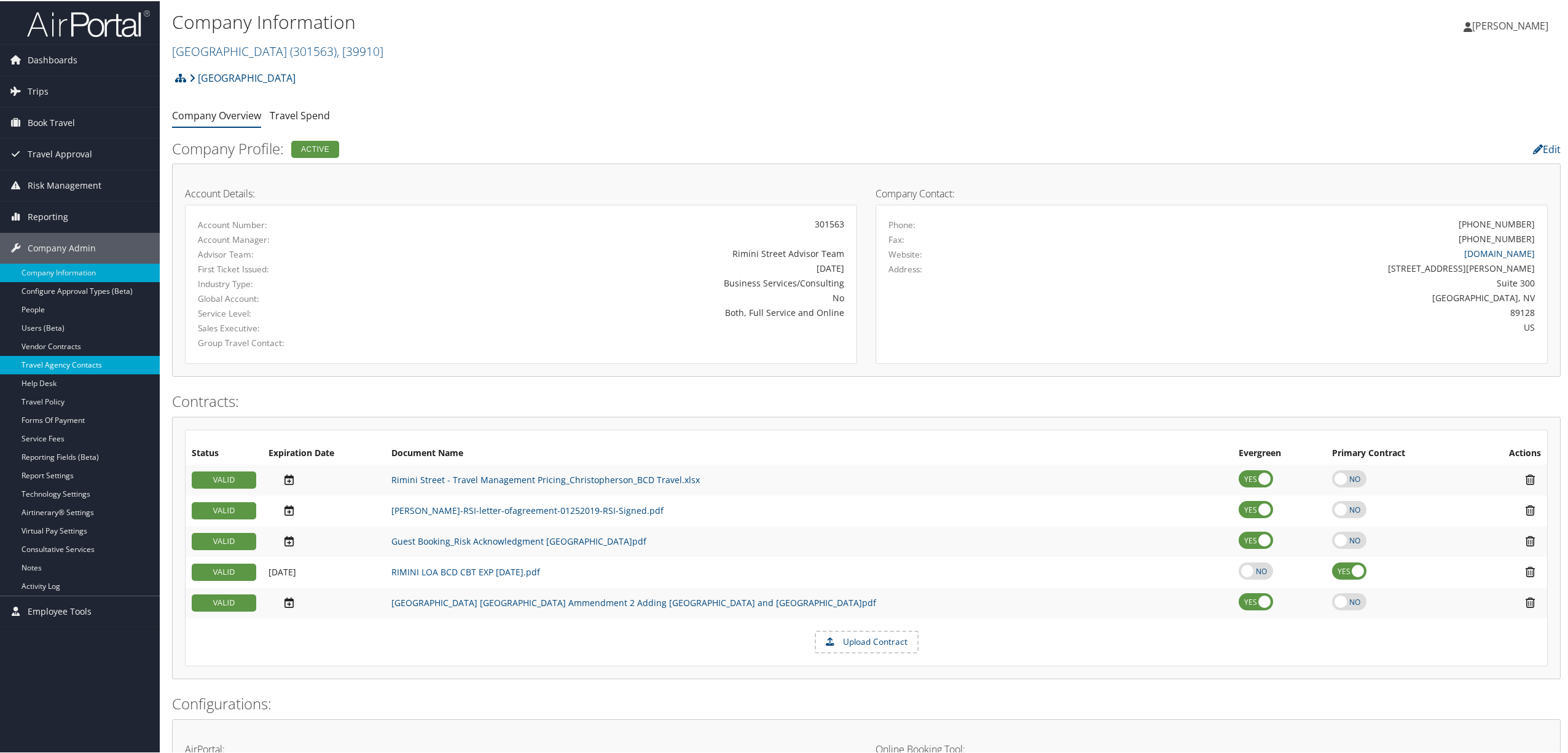
click at [94, 362] on link "Travel Agency Contacts" at bounding box center [80, 363] width 160 height 19
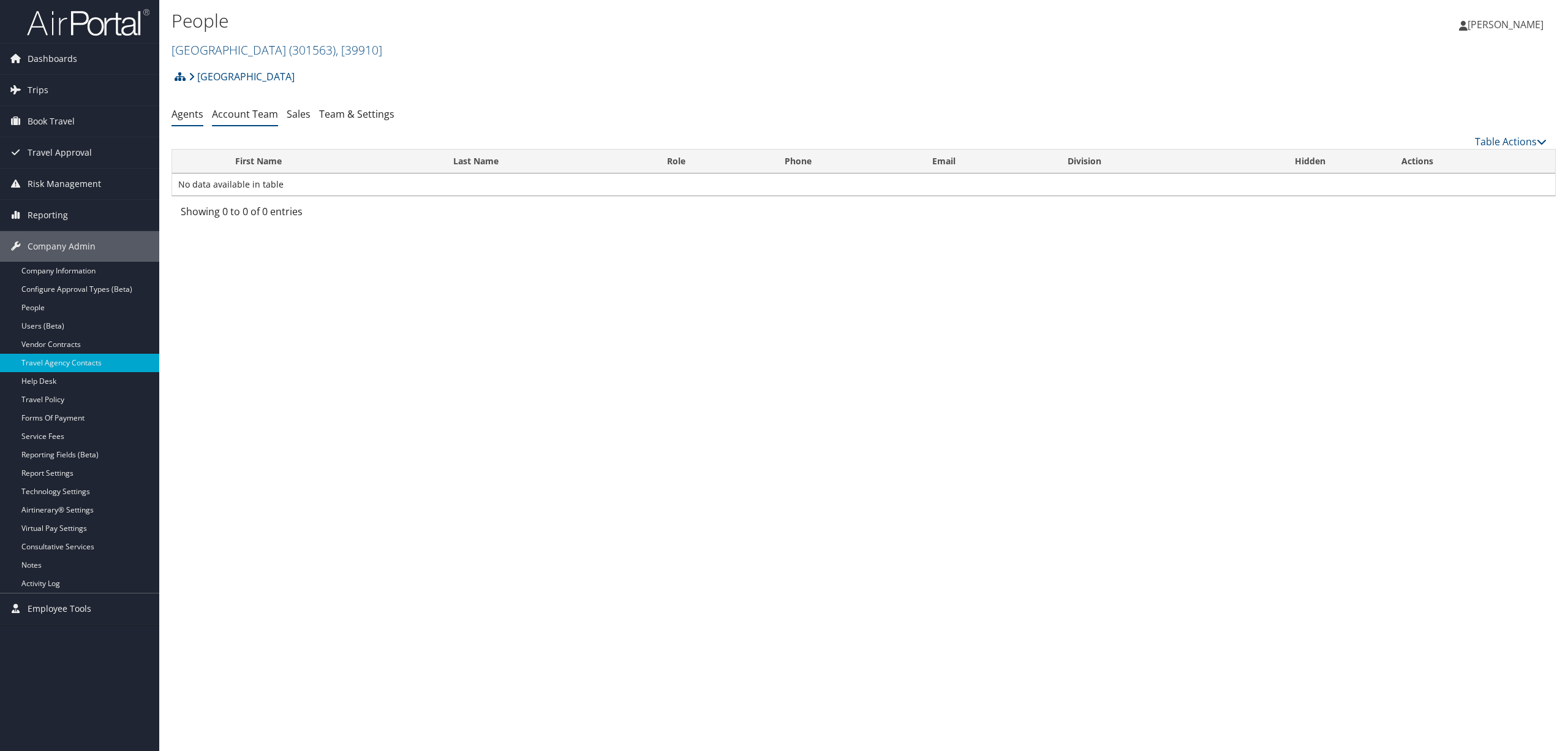
click at [268, 113] on link "Account Team" at bounding box center [246, 115] width 67 height 14
